Goal: Task Accomplishment & Management: Manage account settings

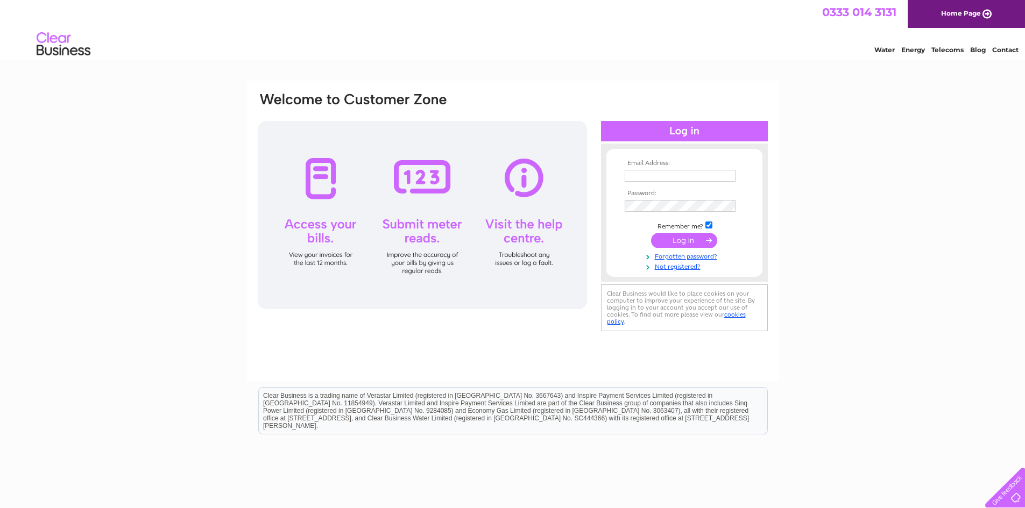
type input "bradpolepreschool@gmail.com"
click at [687, 240] on input "submit" at bounding box center [684, 240] width 66 height 15
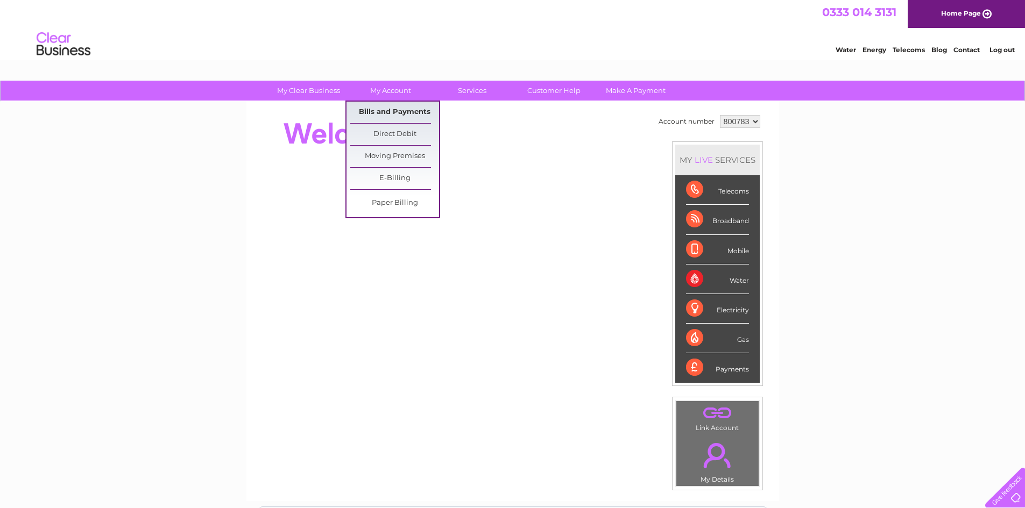
click at [390, 111] on link "Bills and Payments" at bounding box center [394, 113] width 89 height 22
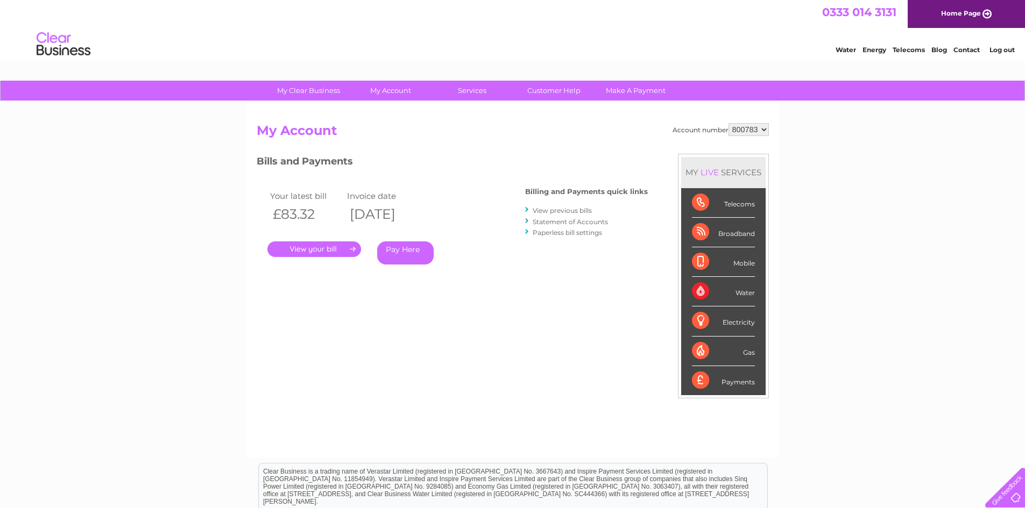
click at [322, 247] on link "." at bounding box center [314, 250] width 94 height 16
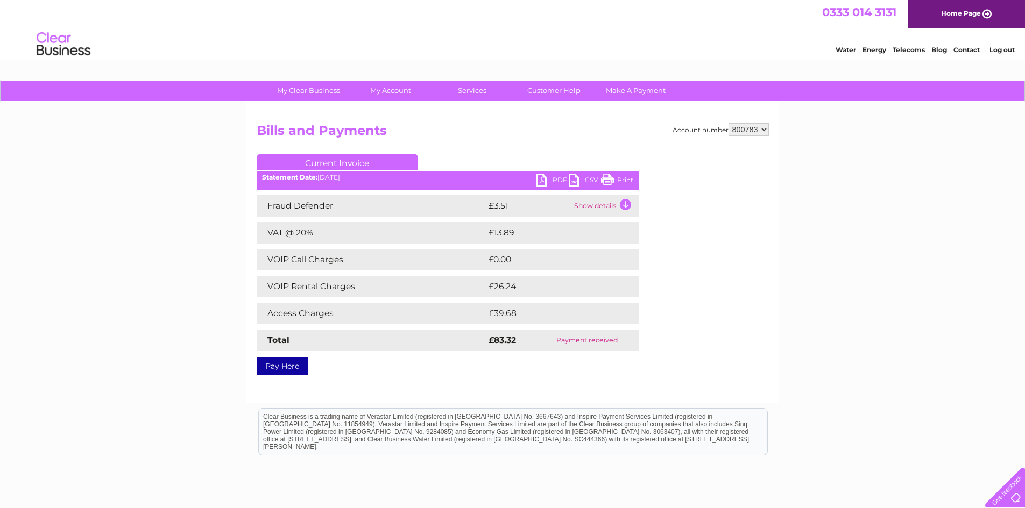
click at [542, 183] on link "PDF" at bounding box center [552, 182] width 32 height 16
